Goal: Transaction & Acquisition: Book appointment/travel/reservation

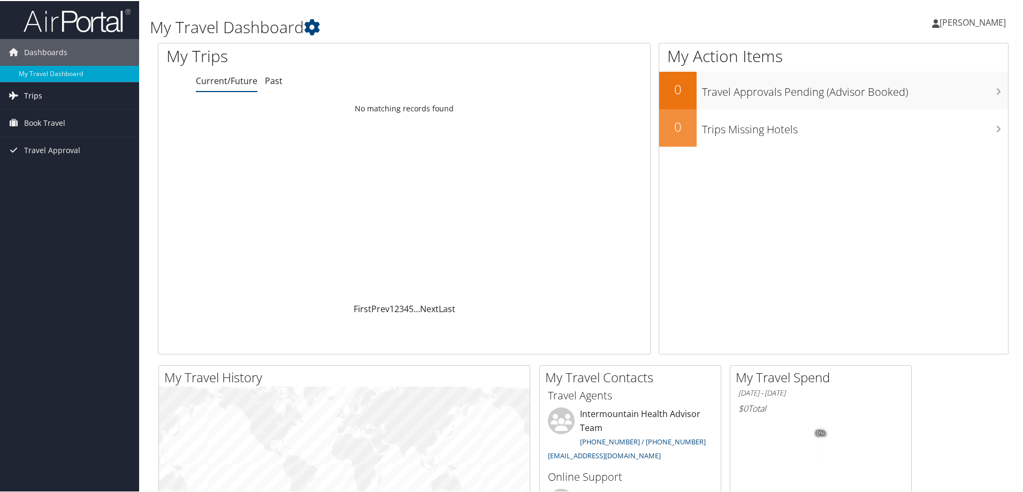
click at [34, 87] on span "Trips" at bounding box center [33, 94] width 18 height 27
click at [63, 113] on link "Current/Future Trips" at bounding box center [69, 116] width 139 height 16
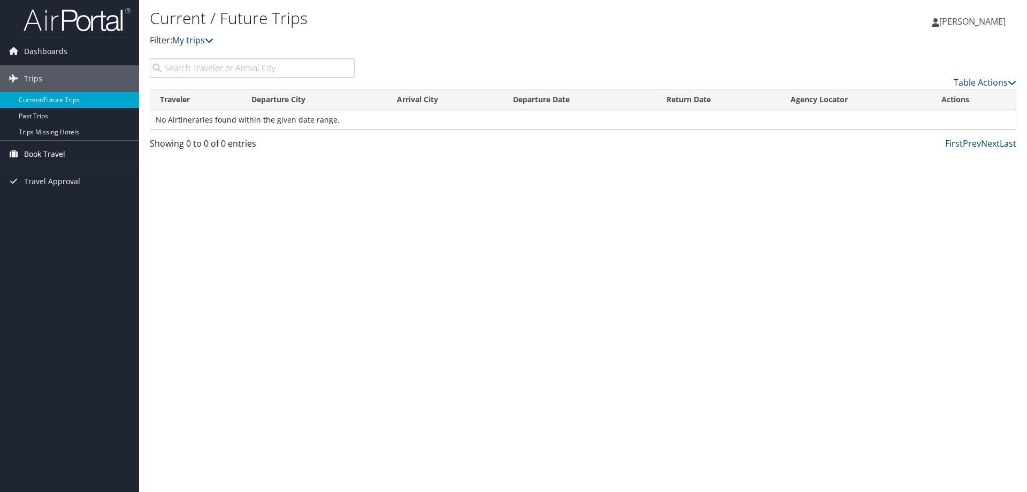
click at [47, 151] on span "Book Travel" at bounding box center [44, 154] width 41 height 27
click at [97, 203] on link "Book/Manage Online Trips" at bounding box center [69, 208] width 139 height 16
click at [50, 117] on link "Past Trips" at bounding box center [69, 116] width 139 height 16
click at [66, 101] on link "Current/Future Trips" at bounding box center [69, 100] width 139 height 16
click at [288, 69] on input "search" at bounding box center [252, 67] width 205 height 19
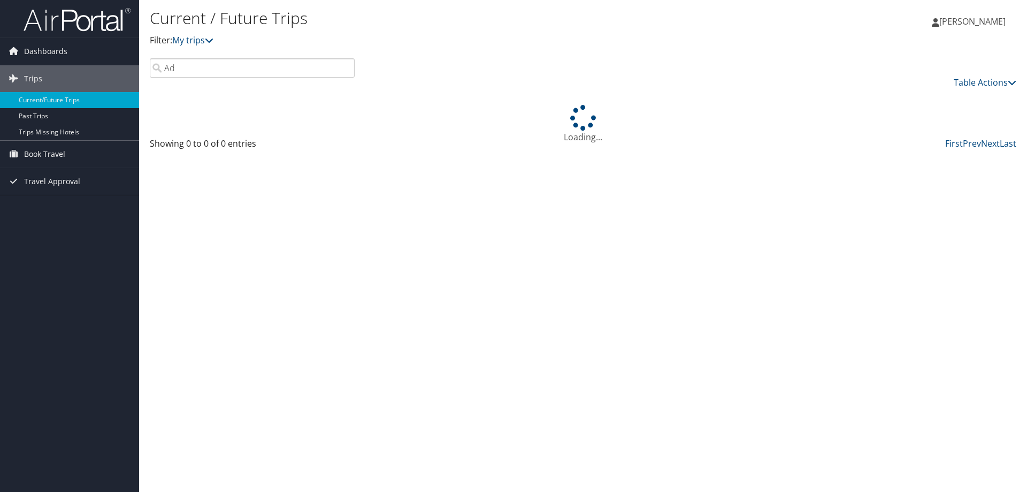
type input "A"
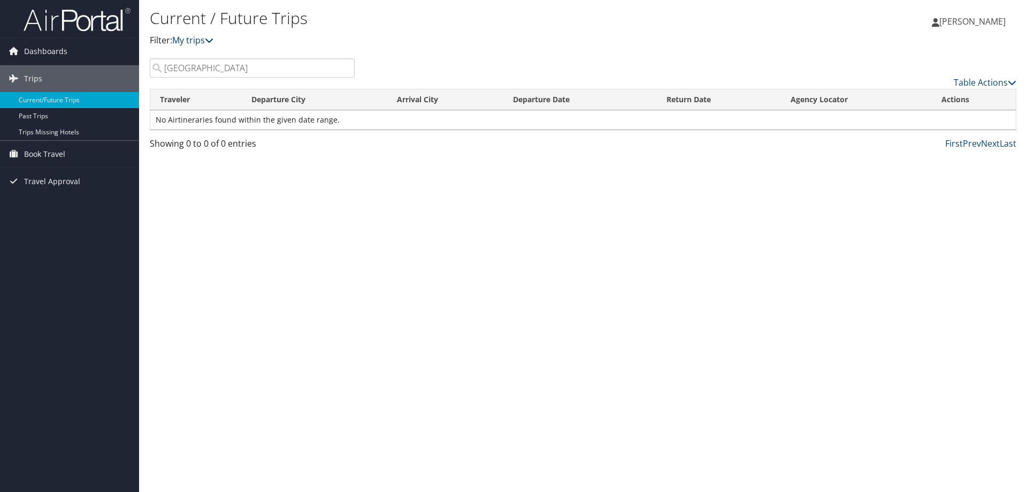
type input "Salt Lake"
click at [213, 41] on icon at bounding box center [209, 40] width 9 height 9
click at [209, 38] on icon at bounding box center [209, 40] width 9 height 9
click at [50, 153] on span "Book Travel" at bounding box center [44, 154] width 41 height 27
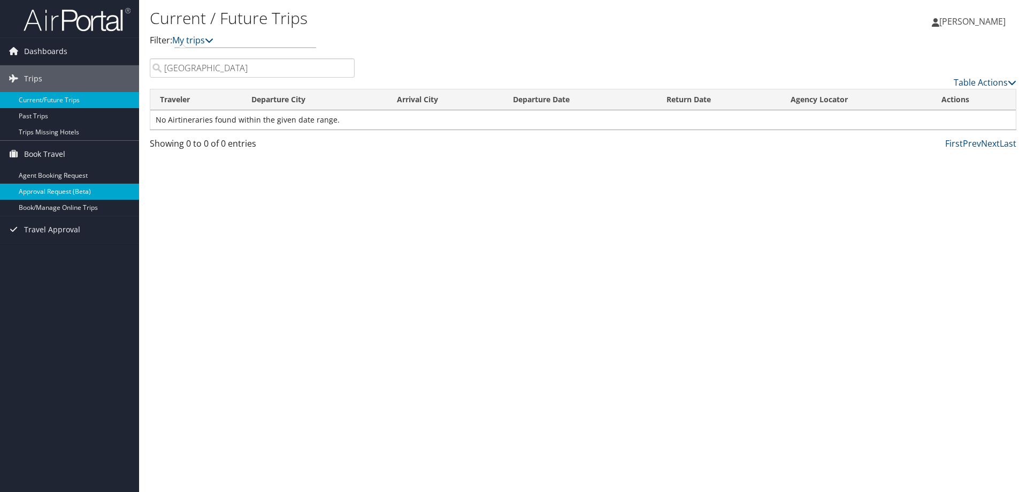
click at [55, 190] on link "Approval Request (Beta)" at bounding box center [69, 192] width 139 height 16
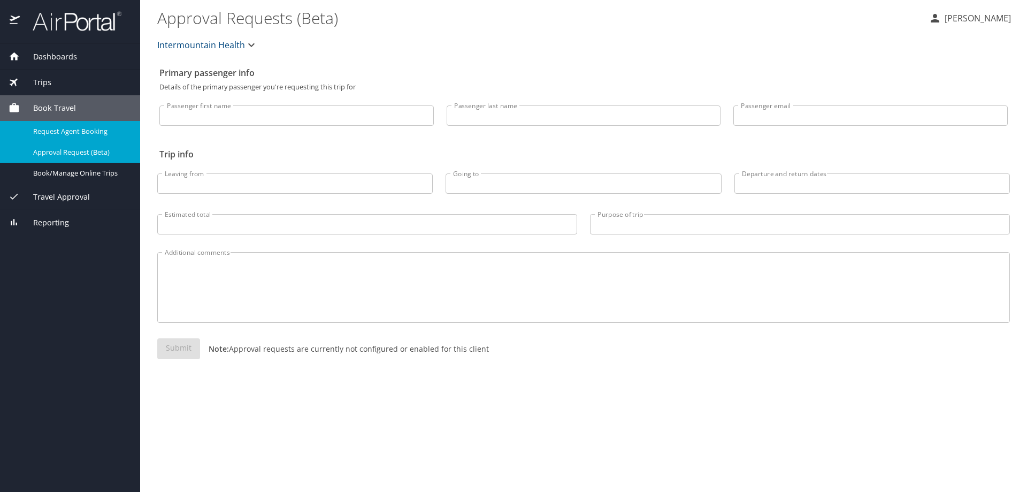
click at [53, 128] on span "Request Agent Booking" at bounding box center [80, 131] width 94 height 10
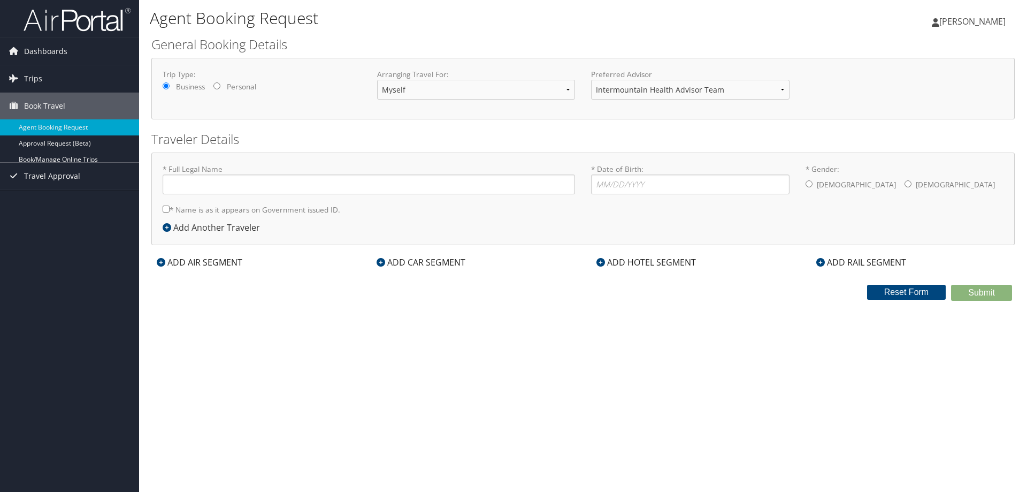
type input "[PERSON_NAME]"
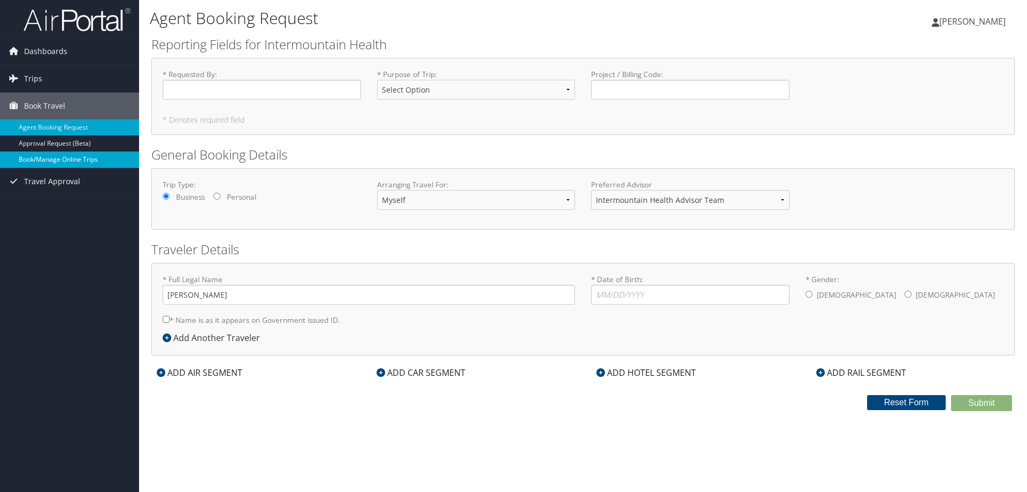
click at [55, 158] on link "Book/Manage Online Trips" at bounding box center [69, 159] width 139 height 16
